Goal: Task Accomplishment & Management: Use online tool/utility

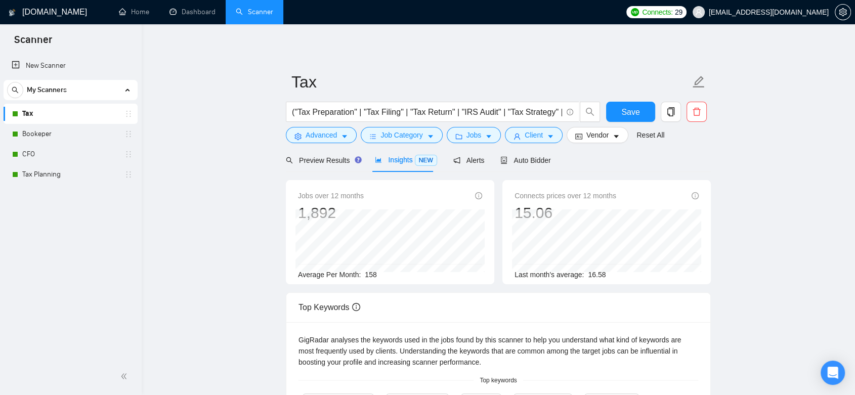
click at [822, 12] on span "[EMAIL_ADDRESS][DOMAIN_NAME]" at bounding box center [769, 12] width 120 height 0
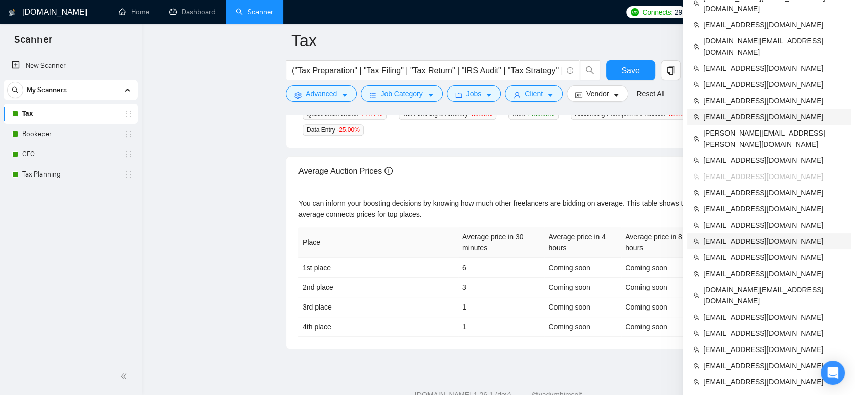
scroll to position [421, 0]
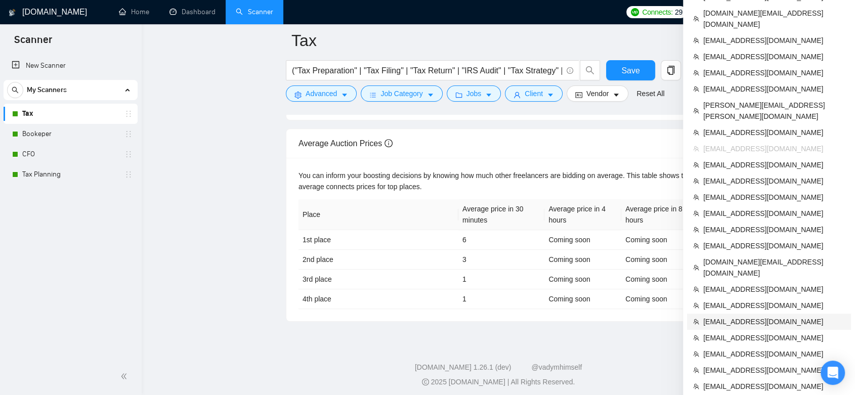
click at [760, 316] on span "[EMAIL_ADDRESS][DOMAIN_NAME]" at bounding box center [774, 321] width 142 height 11
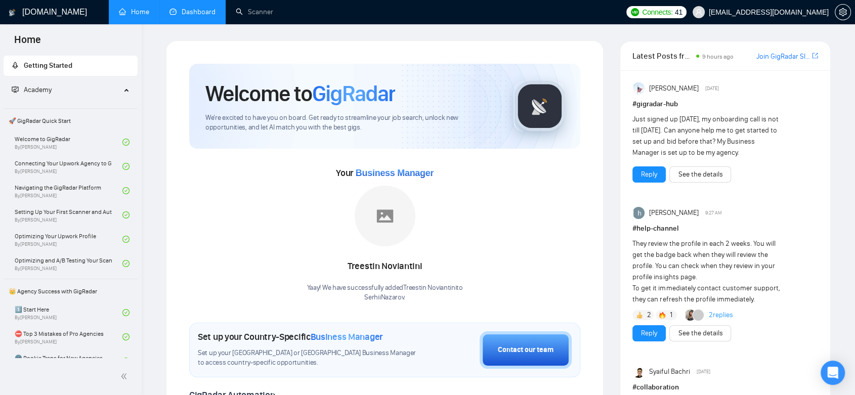
click at [188, 10] on link "Dashboard" at bounding box center [193, 12] width 46 height 9
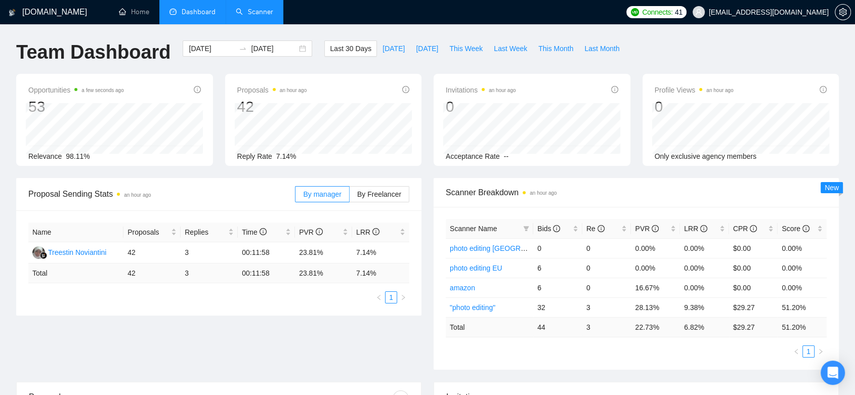
click at [263, 13] on link "Scanner" at bounding box center [254, 12] width 37 height 9
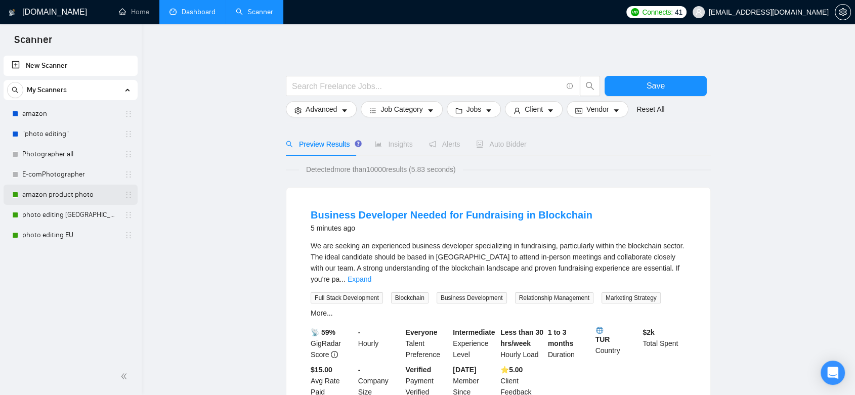
click at [62, 199] on link "amazon product photo" at bounding box center [70, 195] width 96 height 20
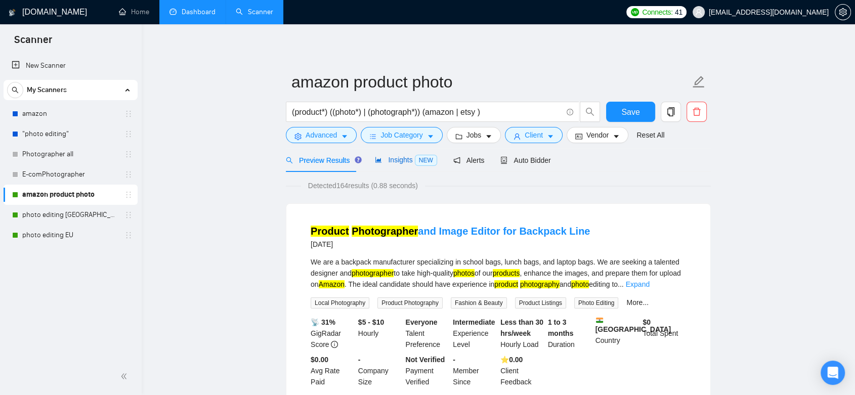
click at [389, 163] on span "Insights NEW" at bounding box center [406, 160] width 62 height 8
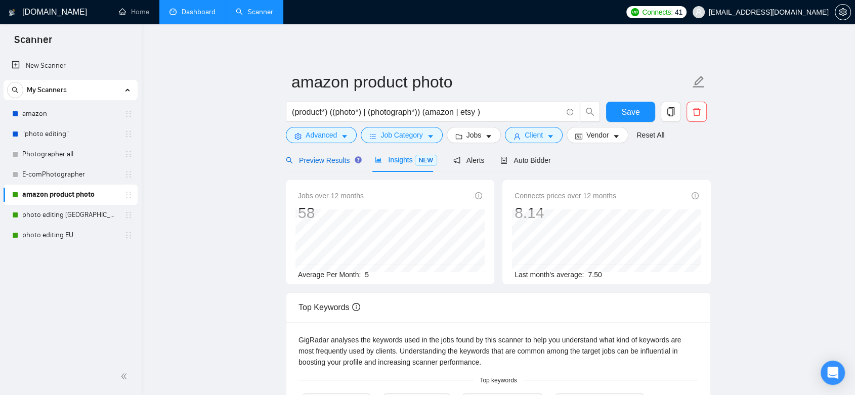
click at [326, 164] on span "Preview Results" at bounding box center [322, 160] width 73 height 8
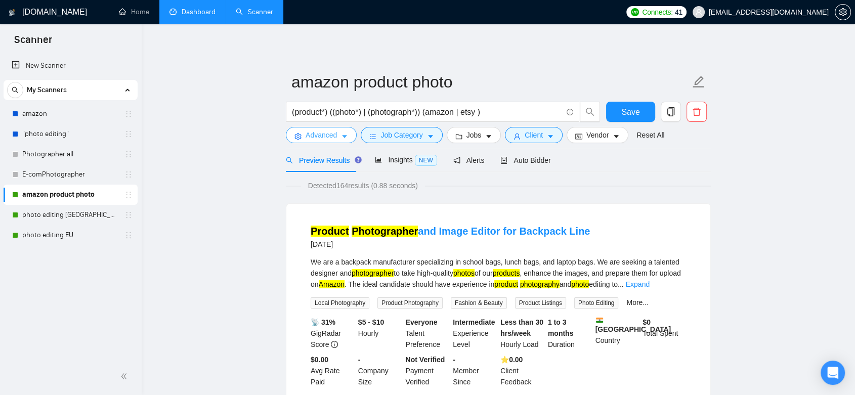
click at [338, 140] on button "Advanced" at bounding box center [321, 135] width 71 height 16
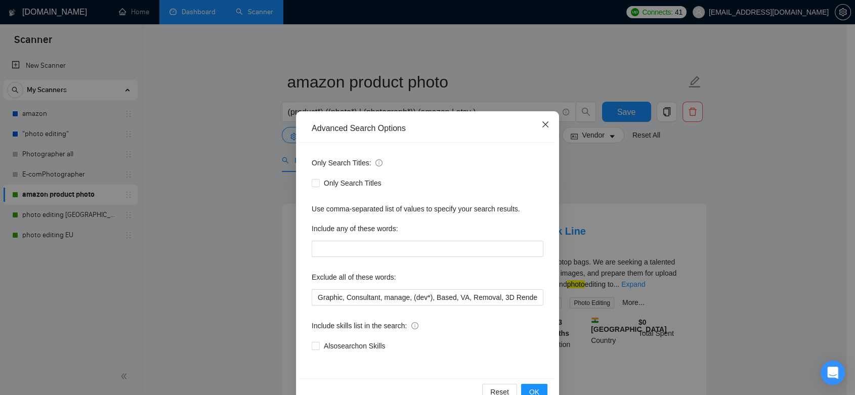
click at [541, 126] on icon "close" at bounding box center [545, 124] width 8 height 8
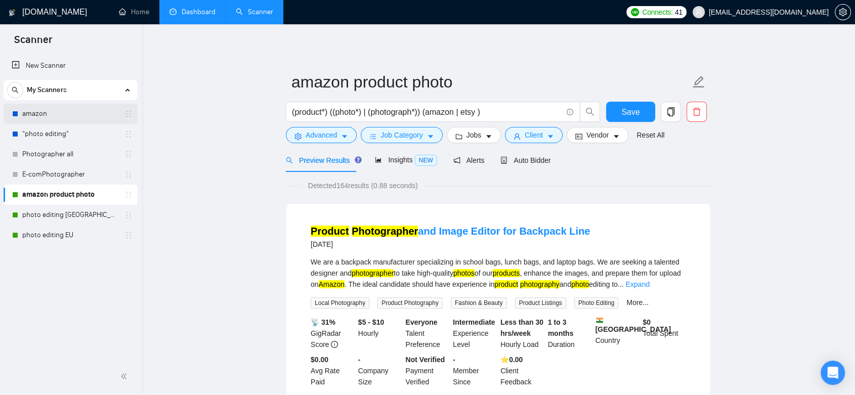
click at [51, 116] on link "amazon" at bounding box center [70, 114] width 96 height 20
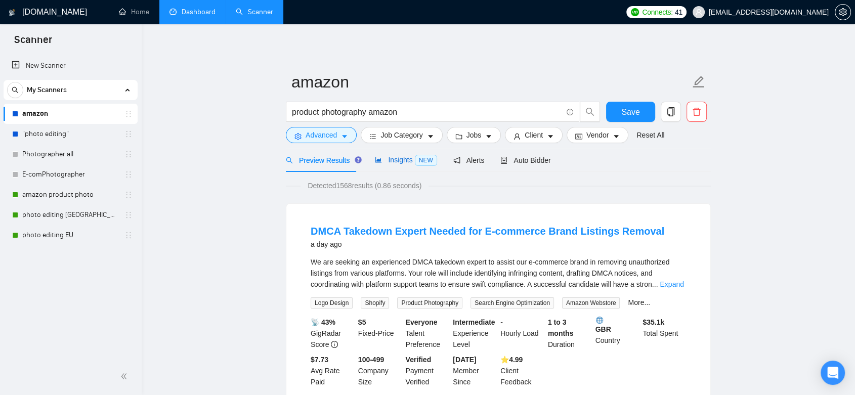
click at [404, 157] on span "Insights NEW" at bounding box center [406, 160] width 62 height 8
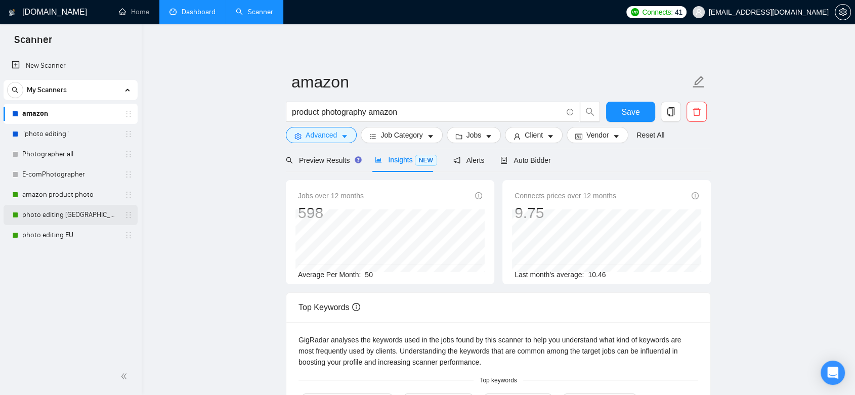
click at [55, 216] on link "photo editing [GEOGRAPHIC_DATA]" at bounding box center [70, 215] width 96 height 20
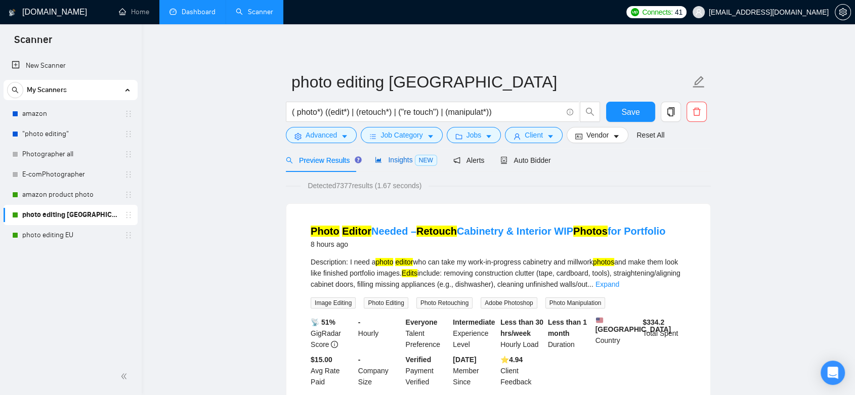
click at [377, 160] on icon "area-chart" at bounding box center [378, 160] width 6 height 6
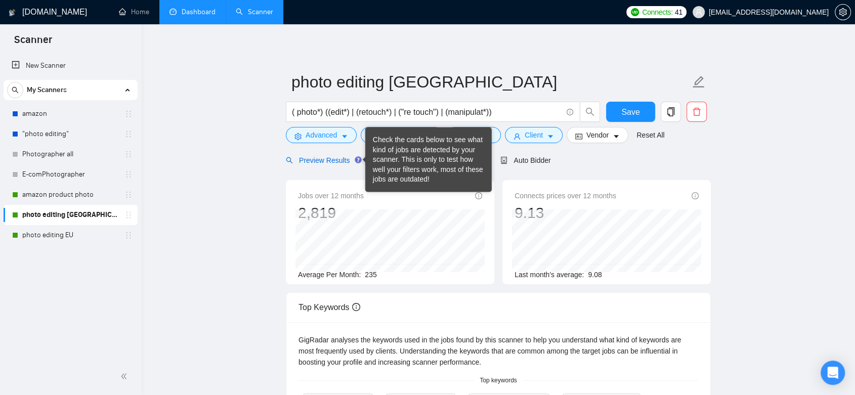
click at [340, 159] on span "Preview Results" at bounding box center [322, 160] width 73 height 8
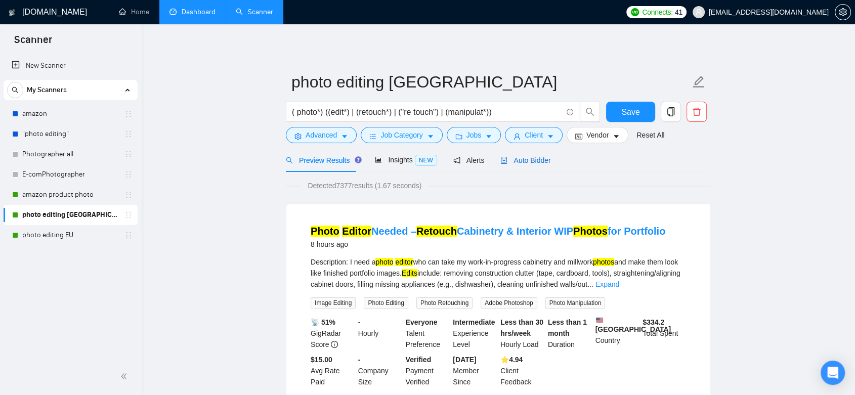
click at [529, 160] on span "Auto Bidder" at bounding box center [525, 160] width 50 height 8
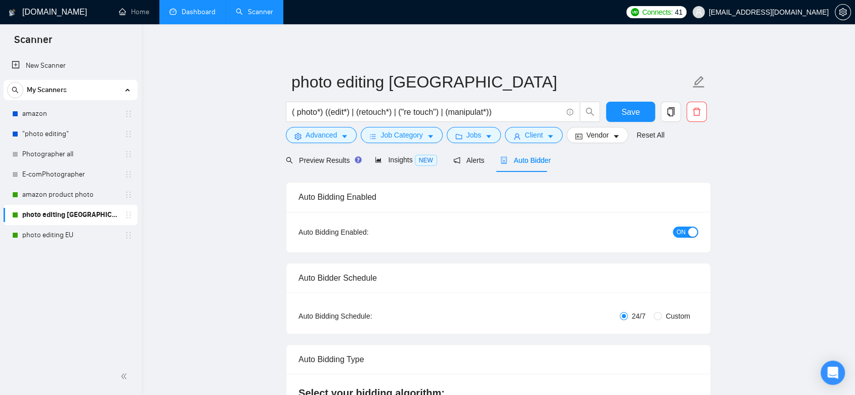
checkbox input "true"
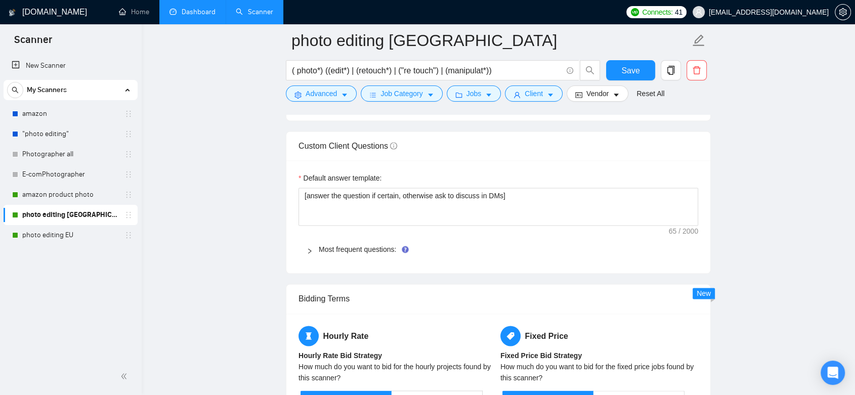
scroll to position [1461, 0]
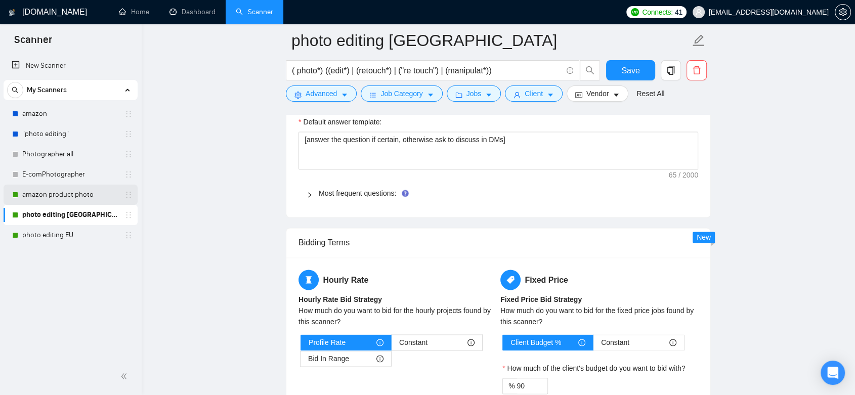
click at [85, 197] on link "amazon product photo" at bounding box center [70, 195] width 96 height 20
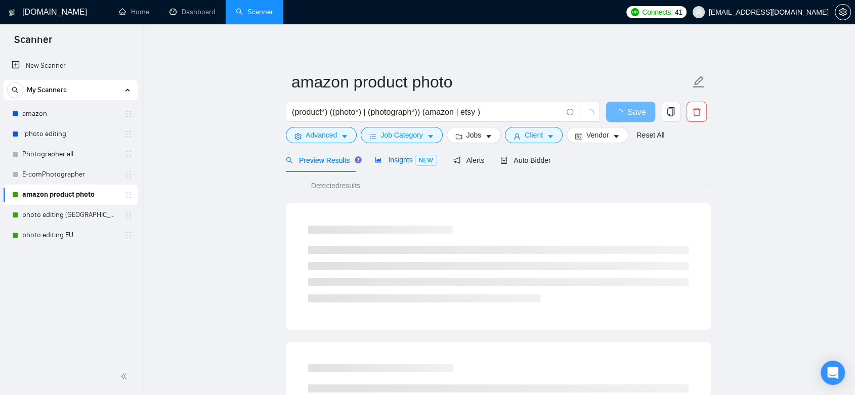
click at [392, 162] on span "Insights NEW" at bounding box center [406, 160] width 62 height 8
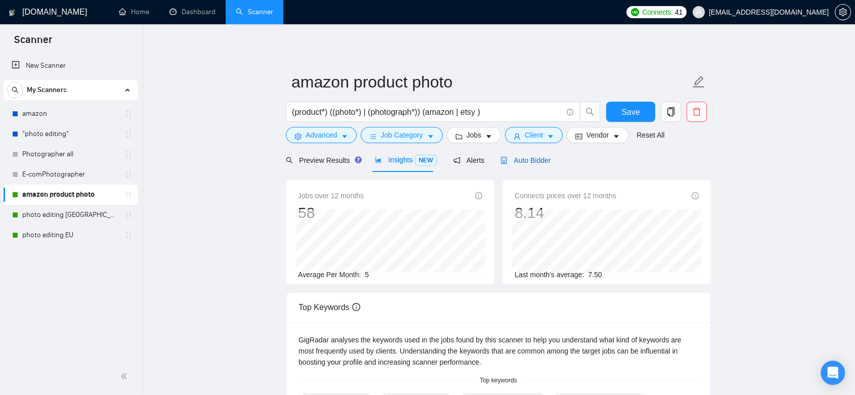
drag, startPoint x: 520, startPoint y: 164, endPoint x: 94, endPoint y: 7, distance: 454.0
click at [520, 163] on span "Auto Bidder" at bounding box center [525, 160] width 50 height 8
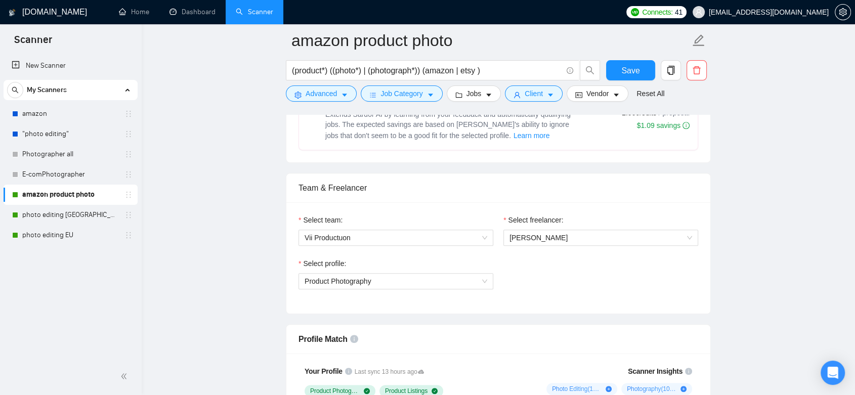
scroll to position [506, 0]
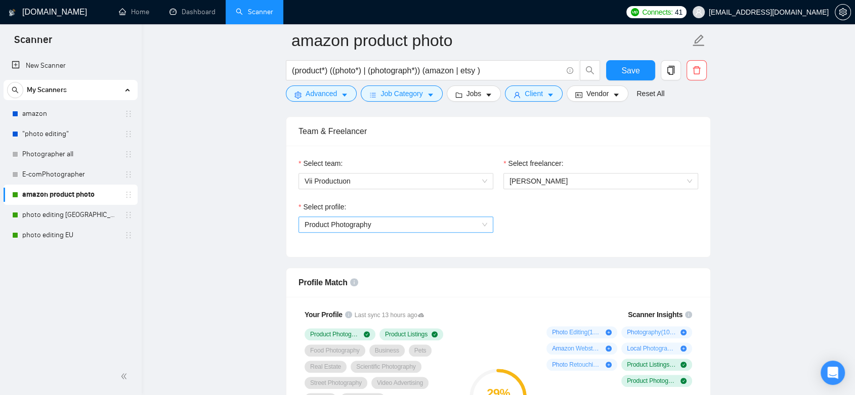
click at [479, 222] on span "Product Photography" at bounding box center [396, 224] width 183 height 15
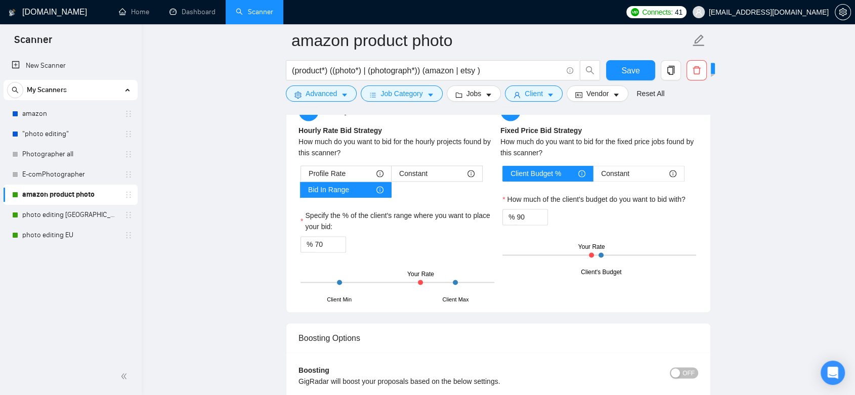
scroll to position [1461, 0]
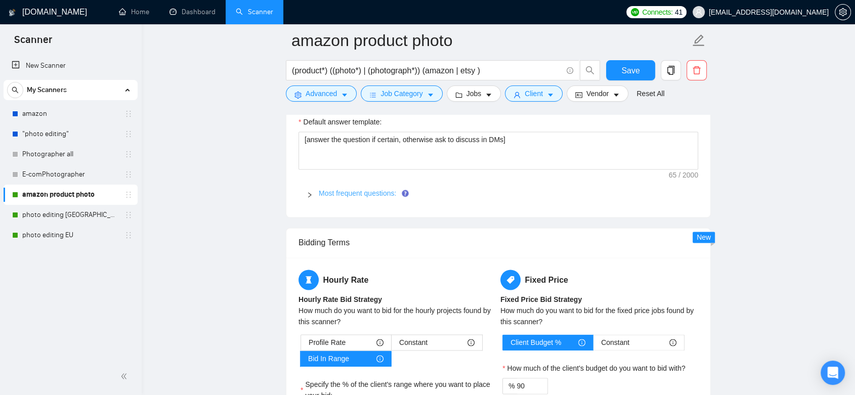
click at [335, 189] on link "Most frequent questions:" at bounding box center [357, 193] width 77 height 8
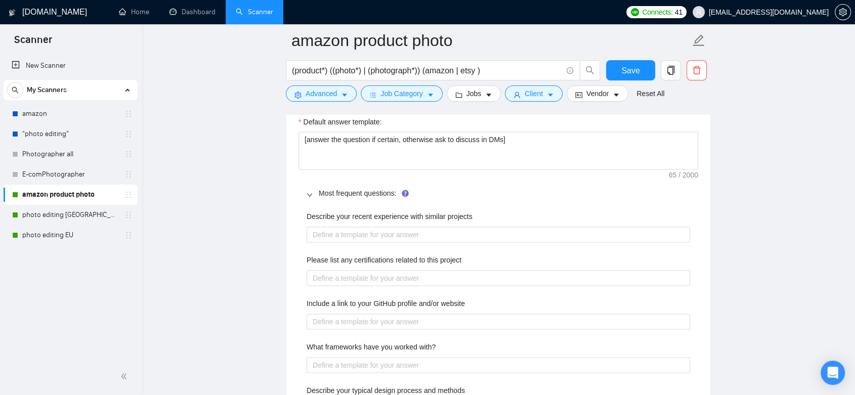
scroll to position [1743, 0]
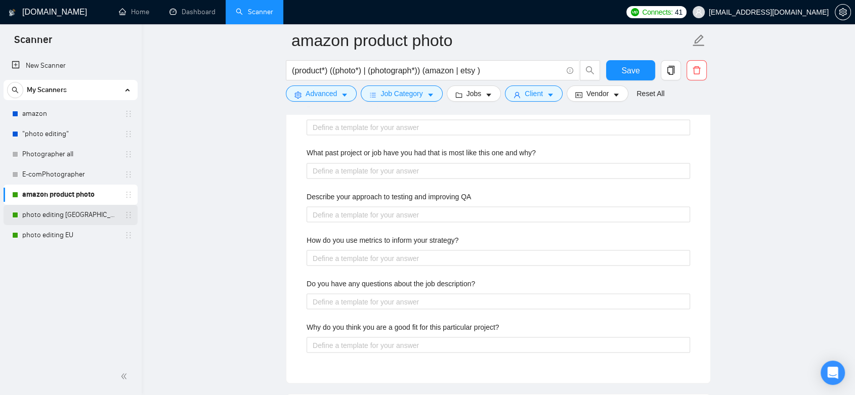
click at [69, 219] on link "photo editing [GEOGRAPHIC_DATA]" at bounding box center [70, 215] width 96 height 20
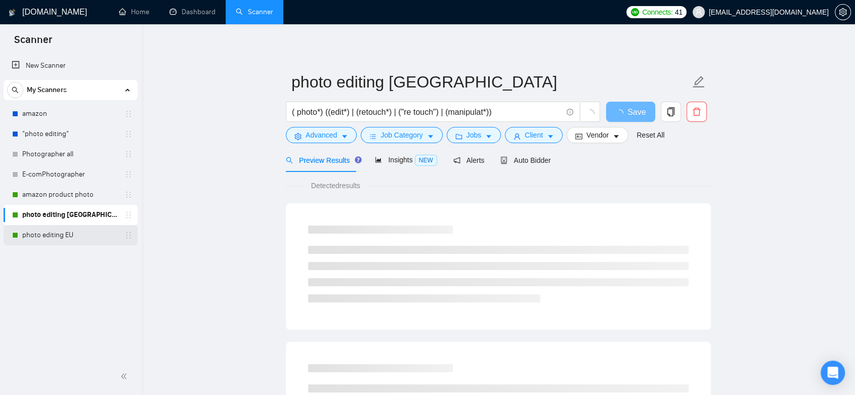
click at [79, 236] on link "photo editing EU" at bounding box center [70, 235] width 96 height 20
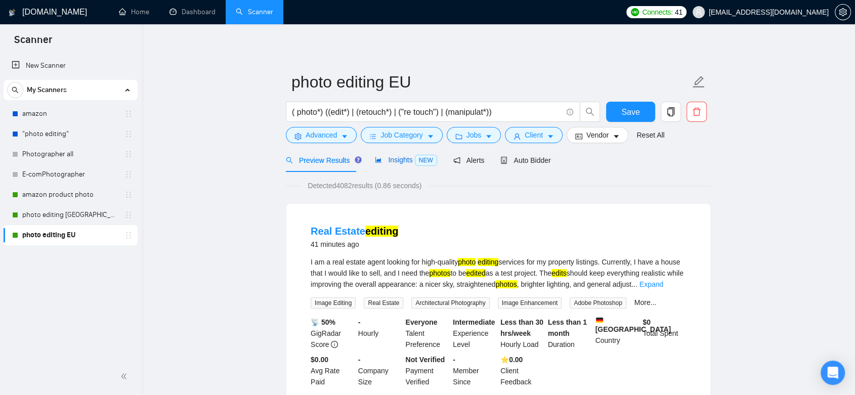
click at [394, 161] on span "Insights NEW" at bounding box center [406, 160] width 62 height 8
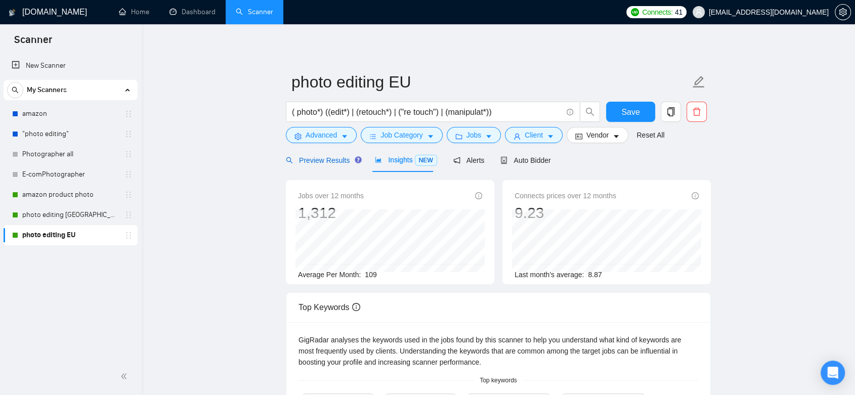
click at [320, 158] on span "Preview Results" at bounding box center [322, 160] width 73 height 8
